Goal: Task Accomplishment & Management: Use online tool/utility

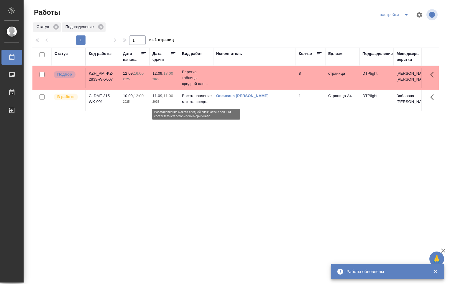
click at [205, 100] on p "Восстановление макета средн..." at bounding box center [196, 99] width 28 height 12
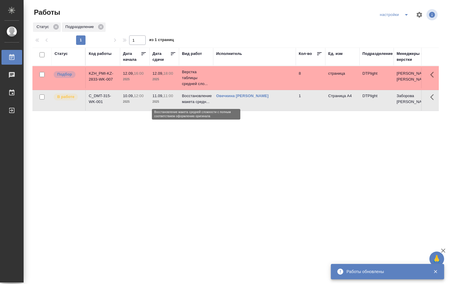
click at [205, 100] on p "Восстановление макета средн..." at bounding box center [196, 99] width 28 height 12
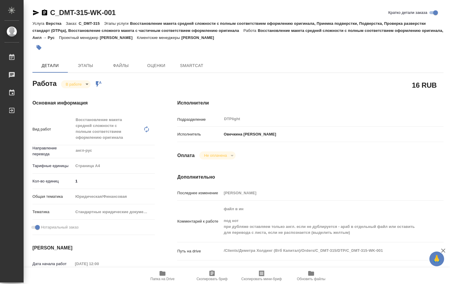
type textarea "x"
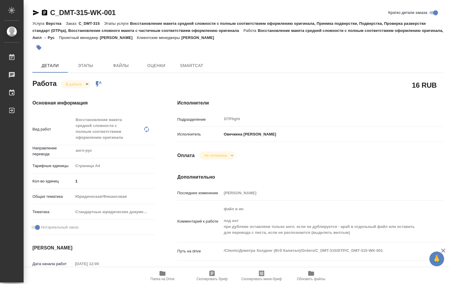
type textarea "x"
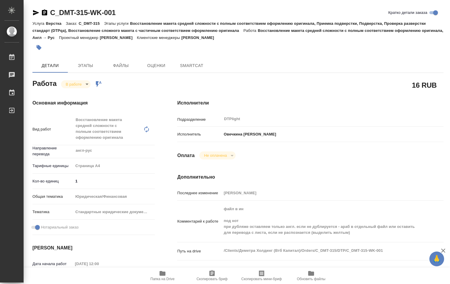
type textarea "x"
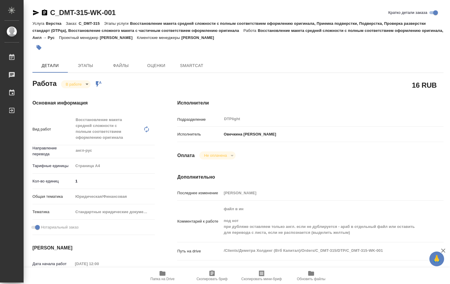
type textarea "x"
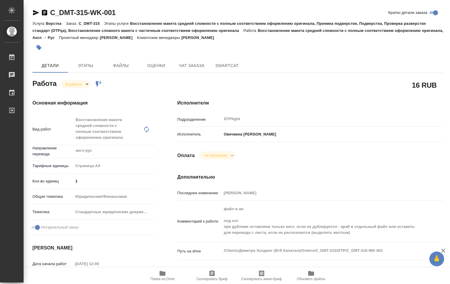
type textarea "x"
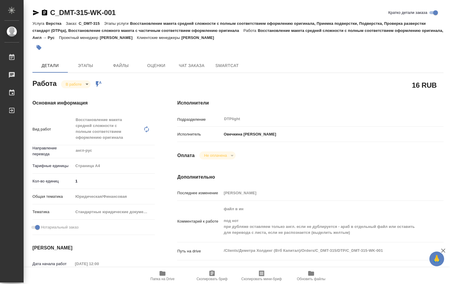
type textarea "x"
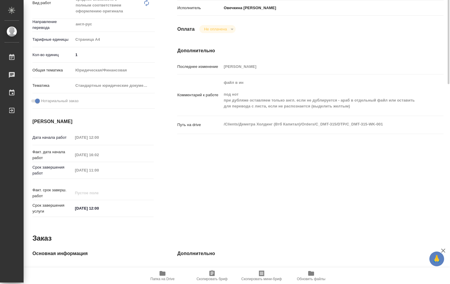
scroll to position [8, 0]
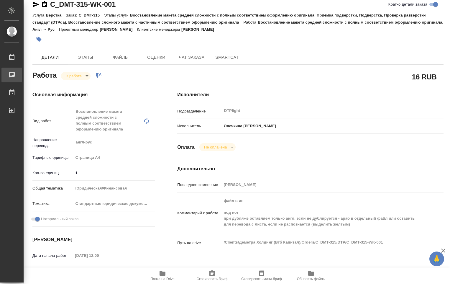
type textarea "x"
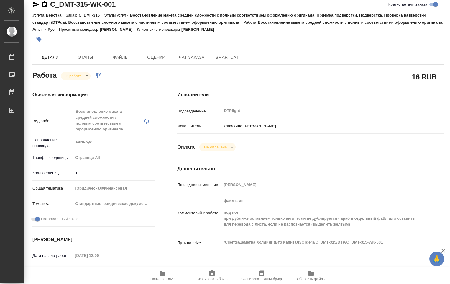
type textarea "x"
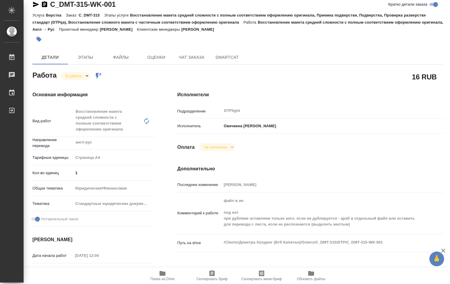
type textarea "x"
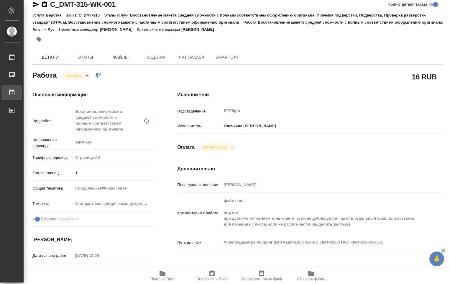
type textarea "x"
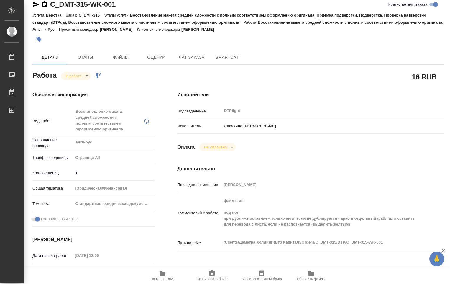
type textarea "x"
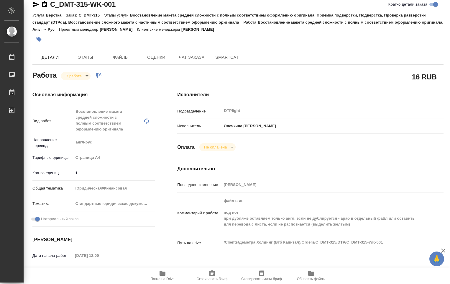
type textarea "x"
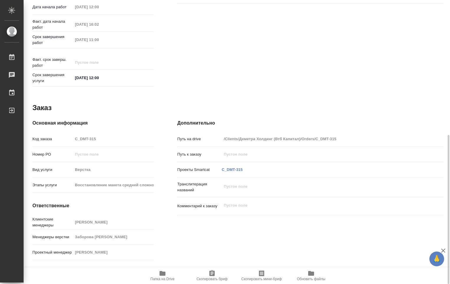
scroll to position [257, 0]
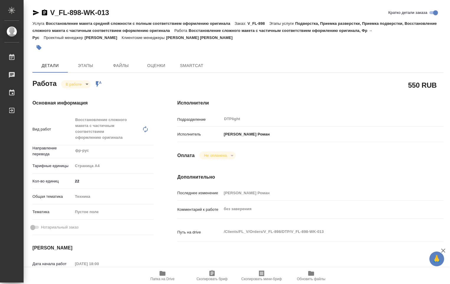
type textarea "x"
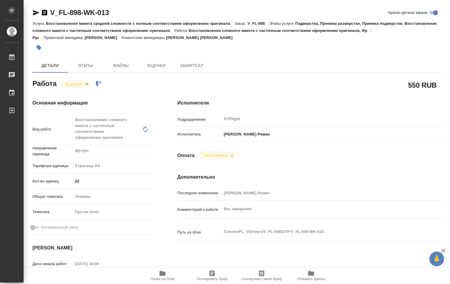
type textarea "x"
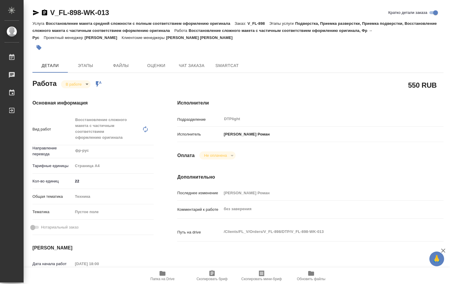
type textarea "x"
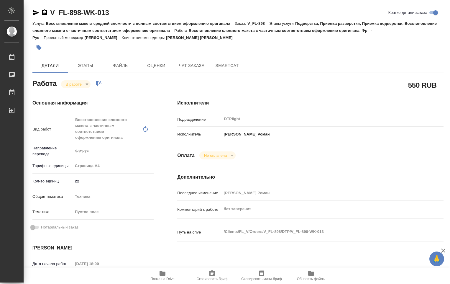
type textarea "x"
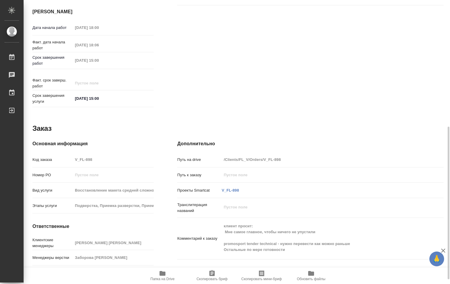
scroll to position [244, 0]
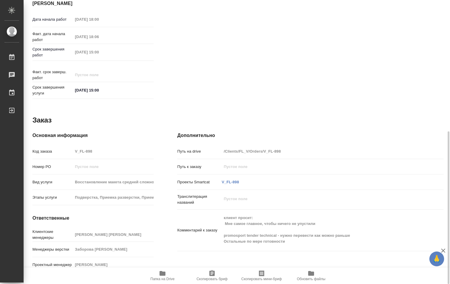
click at [167, 278] on span "Папка на Drive" at bounding box center [162, 279] width 24 height 4
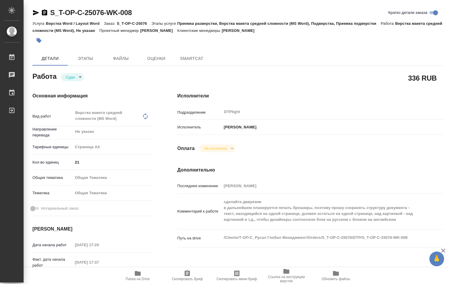
type textarea "x"
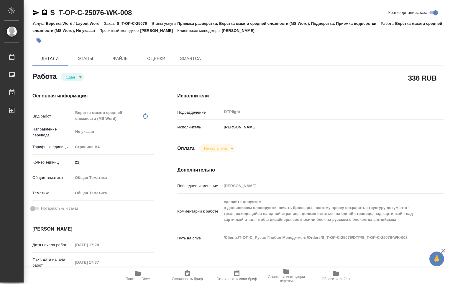
type textarea "x"
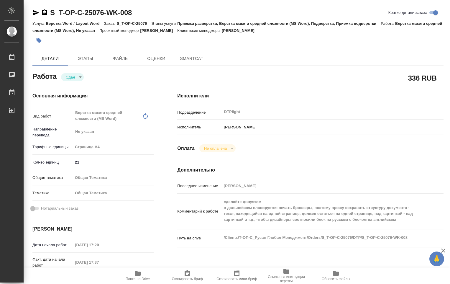
type textarea "x"
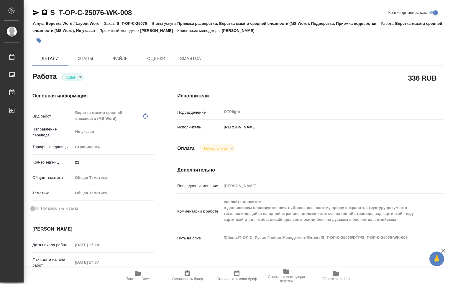
type textarea "x"
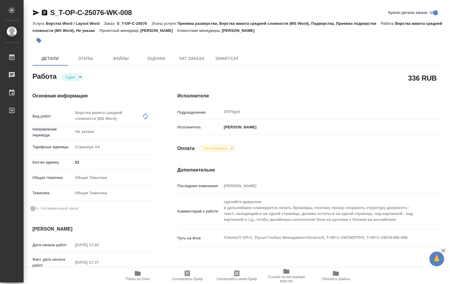
type textarea "x"
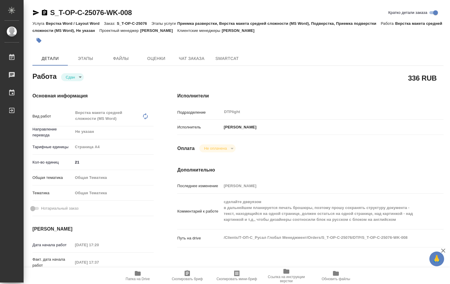
type textarea "x"
